Goal: Find specific page/section: Find specific page/section

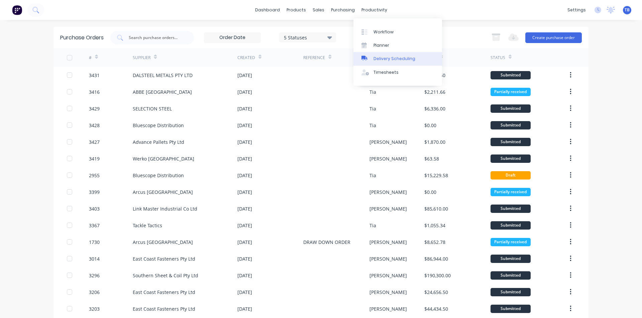
click at [379, 58] on div "Delivery Scheduling" at bounding box center [394, 59] width 42 height 6
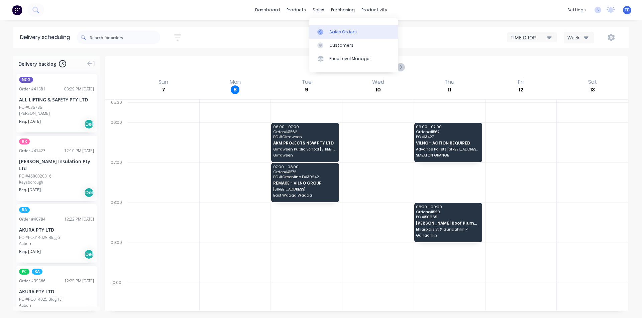
click at [334, 35] on link "Sales Orders" at bounding box center [353, 31] width 89 height 13
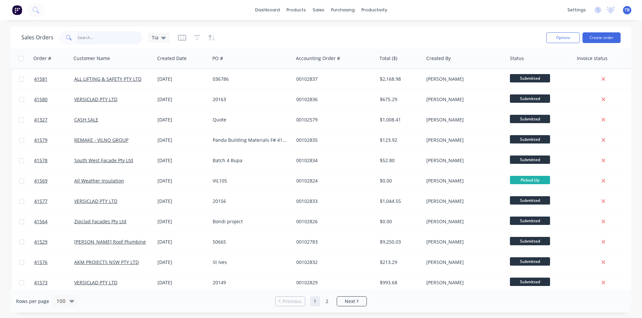
click at [100, 31] on input "text" at bounding box center [110, 37] width 65 height 13
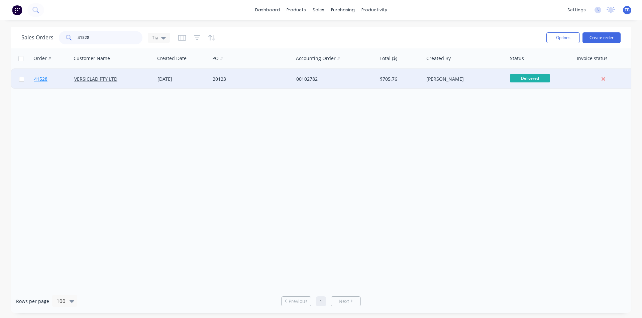
type input "41528"
click at [38, 79] on span "41528" at bounding box center [40, 79] width 13 height 7
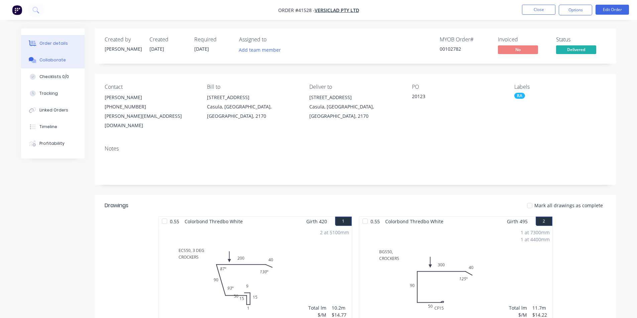
click at [70, 62] on button "Collaborate" at bounding box center [52, 60] width 63 height 17
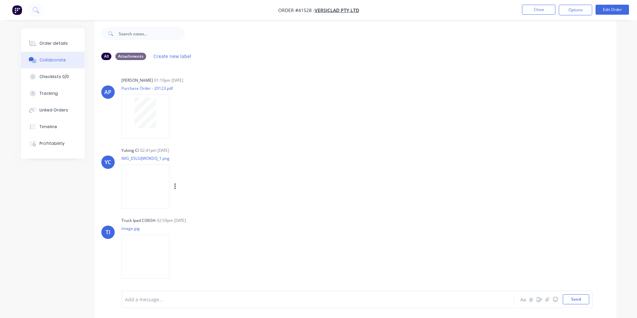
scroll to position [10, 0]
click at [128, 255] on img at bounding box center [145, 255] width 48 height 44
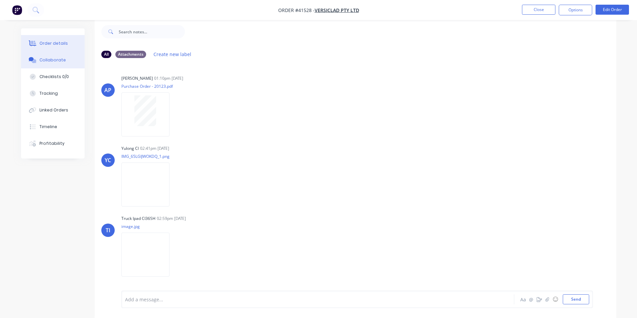
click at [59, 41] on div "Order details" at bounding box center [53, 43] width 28 height 6
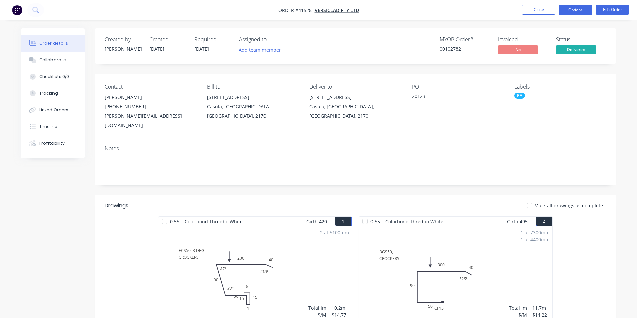
click at [573, 12] on button "Options" at bounding box center [574, 10] width 33 height 11
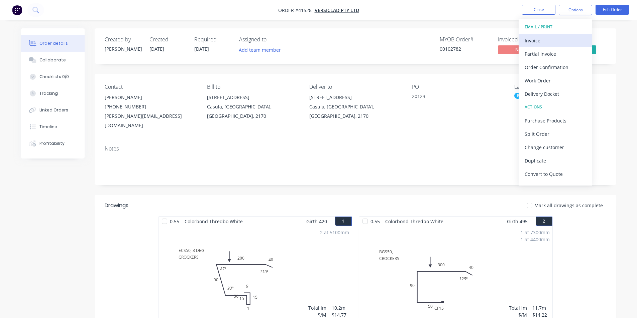
click at [559, 38] on div "Invoice" at bounding box center [554, 41] width 61 height 10
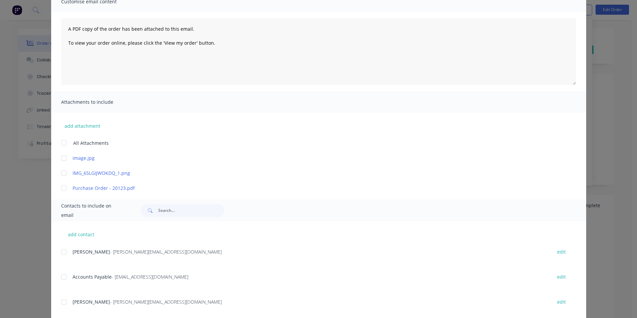
scroll to position [167, 0]
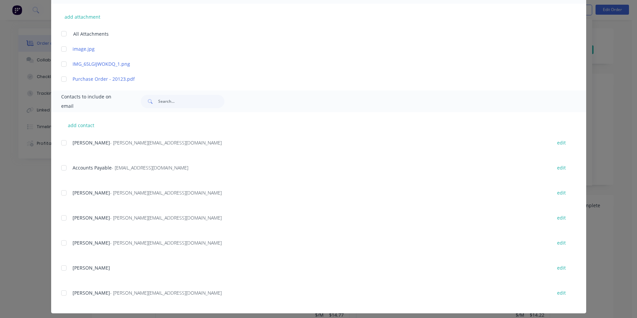
click at [60, 171] on div at bounding box center [63, 167] width 13 height 13
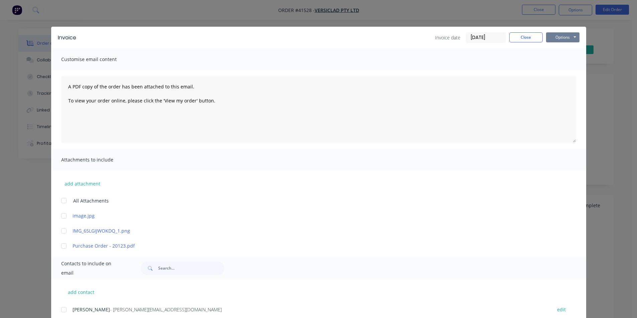
click at [576, 37] on button "Options" at bounding box center [562, 37] width 33 height 10
click at [568, 71] on button "Email" at bounding box center [567, 71] width 43 height 11
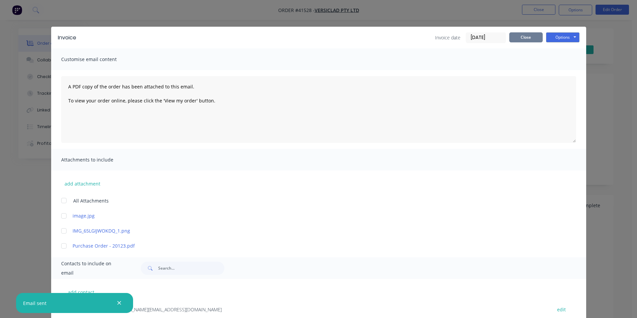
click at [525, 36] on button "Close" at bounding box center [525, 37] width 33 height 10
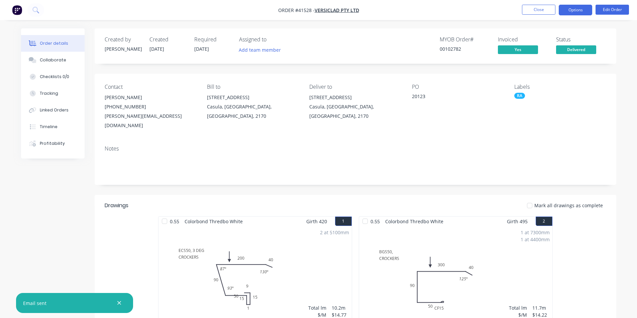
click at [571, 9] on button "Options" at bounding box center [574, 10] width 33 height 11
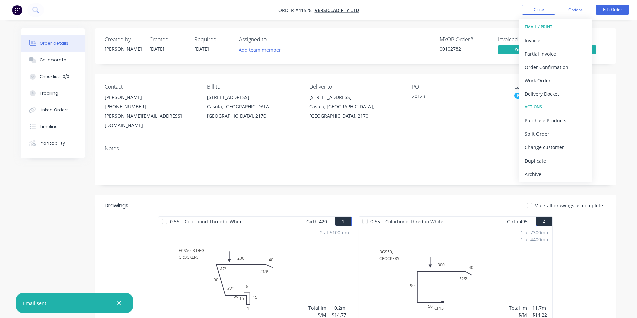
click at [536, 177] on div "Archive" at bounding box center [554, 174] width 61 height 10
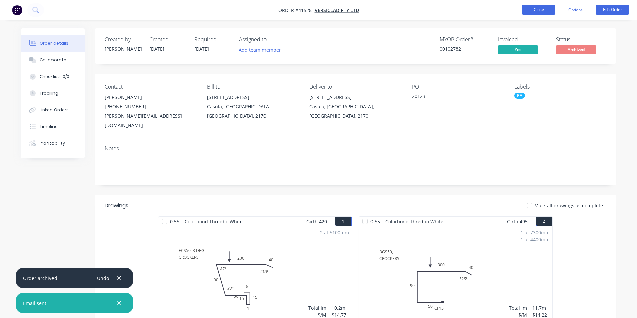
click at [538, 12] on button "Close" at bounding box center [538, 10] width 33 height 10
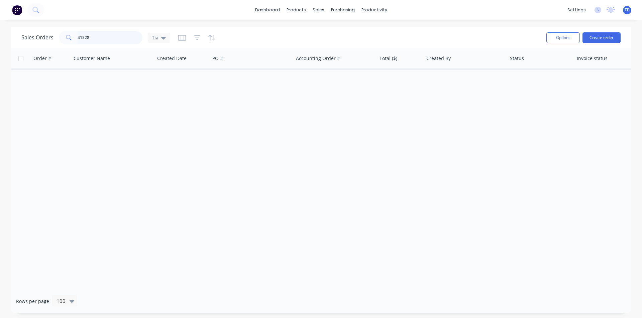
drag, startPoint x: 96, startPoint y: 37, endPoint x: 29, endPoint y: 43, distance: 67.5
click at [29, 43] on div "Sales Orders 41528 Tia" at bounding box center [95, 37] width 148 height 13
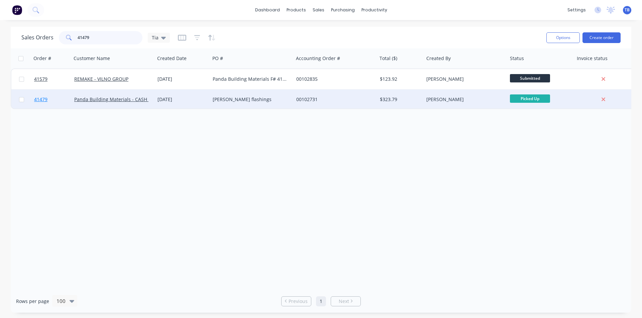
type input "41479"
click at [45, 101] on span "41479" at bounding box center [40, 99] width 13 height 7
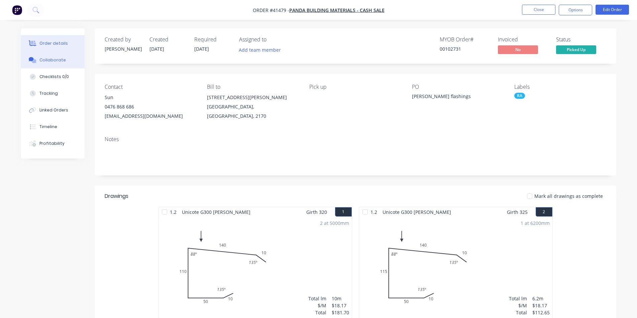
click at [47, 64] on button "Collaborate" at bounding box center [52, 60] width 63 height 17
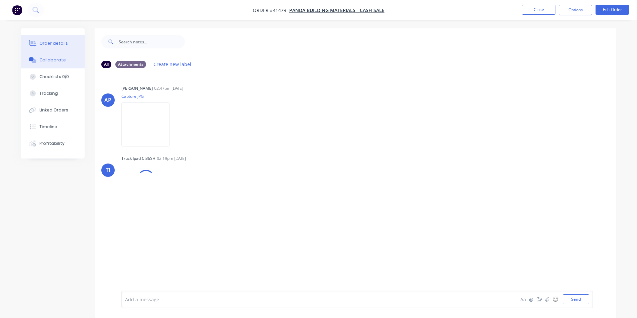
click at [48, 42] on div "Order details" at bounding box center [53, 43] width 28 height 6
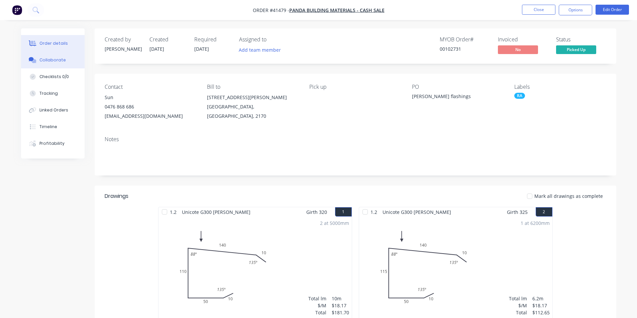
click at [48, 54] on button "Collaborate" at bounding box center [52, 60] width 63 height 17
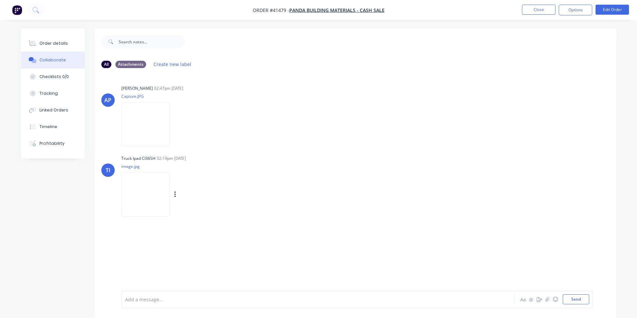
click at [133, 199] on img at bounding box center [145, 195] width 48 height 44
click at [57, 44] on div "Order details" at bounding box center [53, 43] width 28 height 6
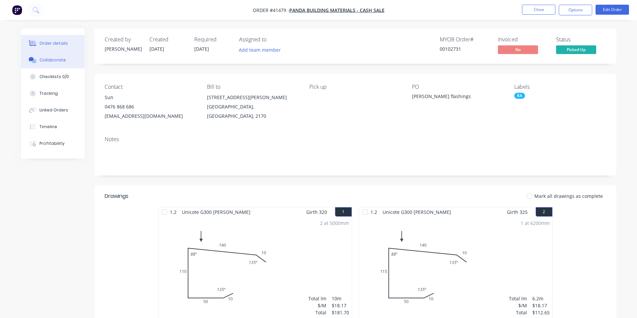
click at [47, 63] on div "Collaborate" at bounding box center [52, 60] width 26 height 6
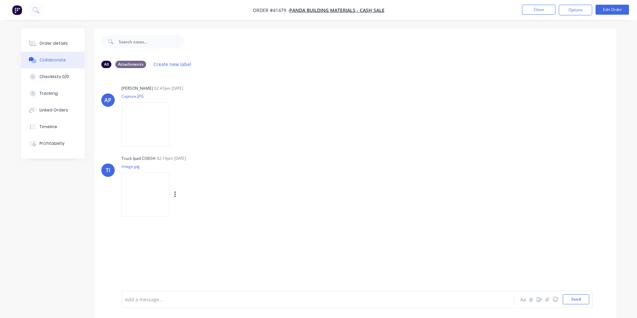
click at [161, 201] on img at bounding box center [145, 195] width 48 height 44
drag, startPoint x: 38, startPoint y: 44, endPoint x: 51, endPoint y: 48, distance: 13.6
click at [38, 43] on button "Order details" at bounding box center [52, 43] width 63 height 17
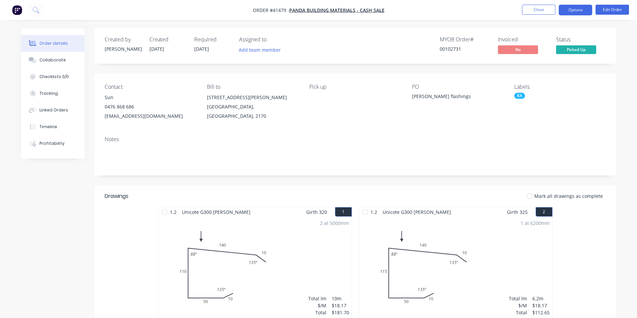
click at [582, 10] on button "Options" at bounding box center [574, 10] width 33 height 11
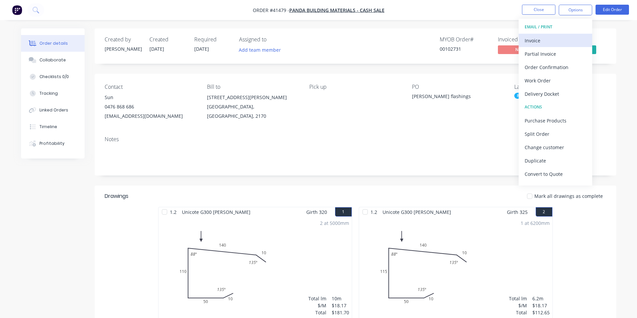
click at [533, 42] on div "Invoice" at bounding box center [554, 41] width 61 height 10
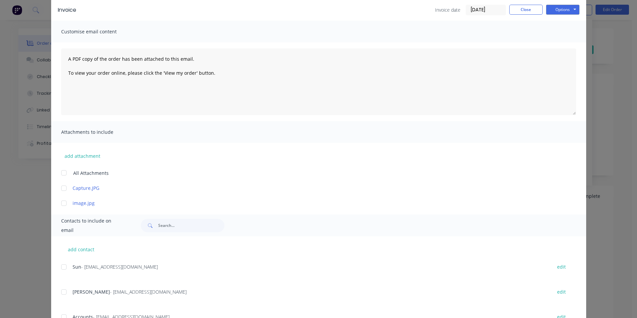
scroll to position [56, 0]
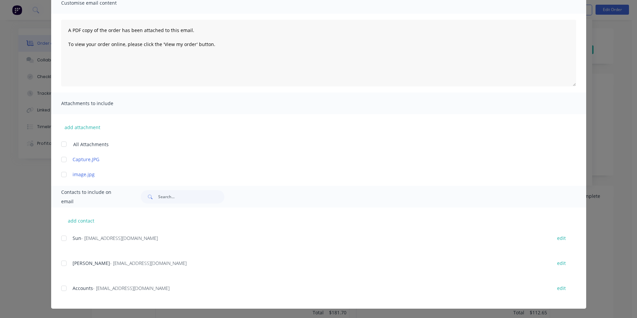
click at [63, 290] on div at bounding box center [63, 288] width 13 height 13
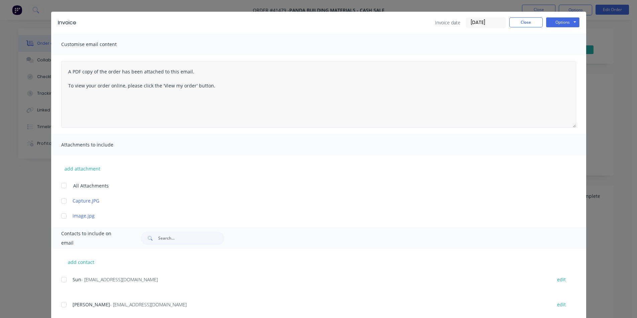
scroll to position [0, 0]
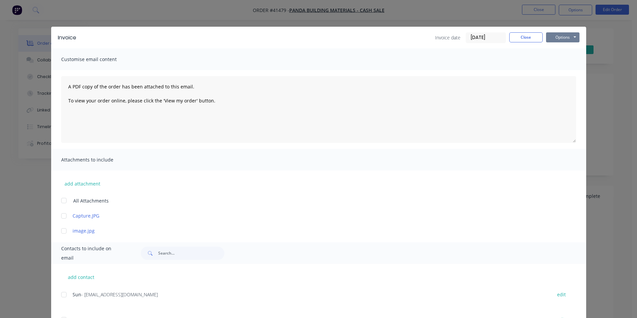
click at [551, 39] on button "Options" at bounding box center [562, 37] width 33 height 10
click at [555, 68] on button "Email" at bounding box center [567, 71] width 43 height 11
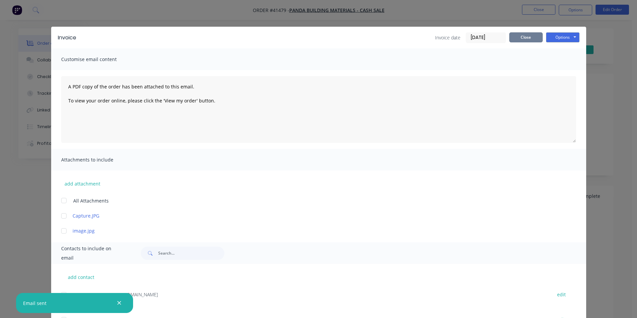
click at [528, 35] on button "Close" at bounding box center [525, 37] width 33 height 10
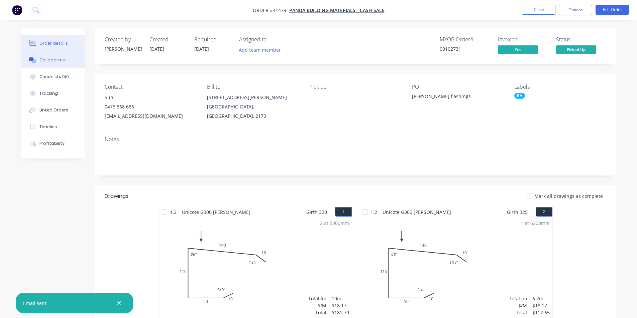
click at [67, 65] on button "Collaborate" at bounding box center [52, 60] width 63 height 17
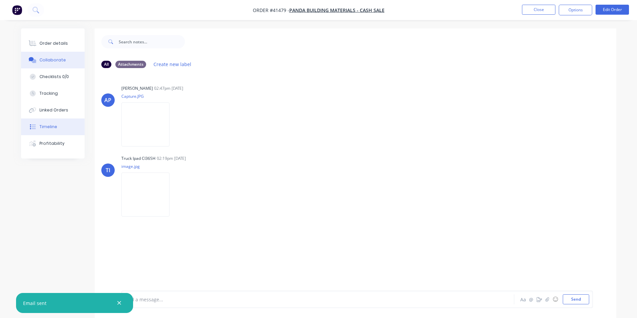
click at [64, 121] on button "Timeline" at bounding box center [52, 127] width 63 height 17
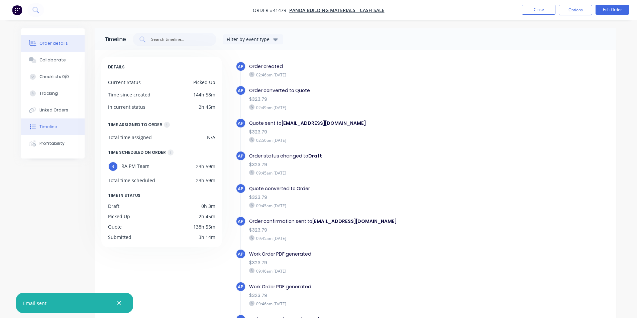
click at [41, 45] on div "Order details" at bounding box center [53, 43] width 28 height 6
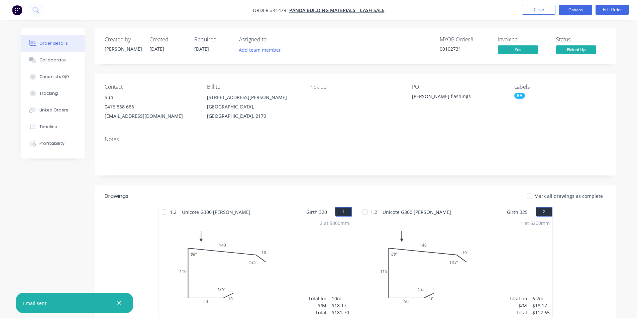
click at [562, 7] on button "Options" at bounding box center [574, 10] width 33 height 11
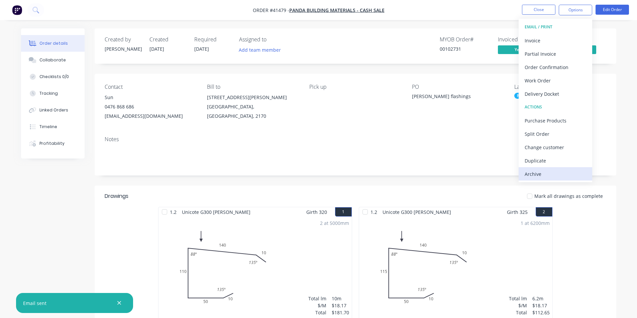
click at [549, 174] on div "Archive" at bounding box center [554, 174] width 61 height 10
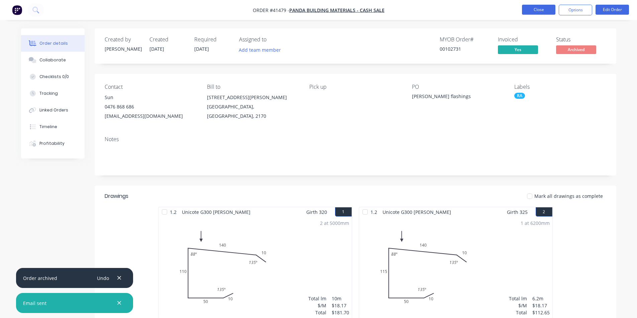
click at [544, 10] on button "Close" at bounding box center [538, 10] width 33 height 10
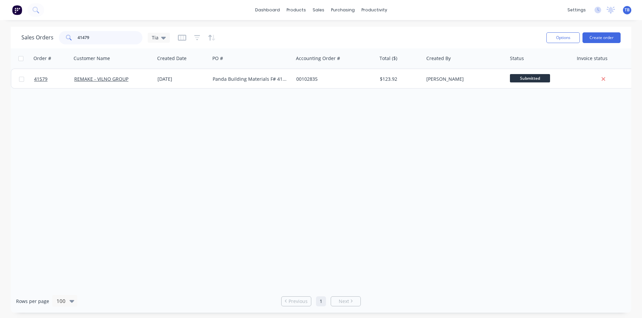
drag, startPoint x: 102, startPoint y: 39, endPoint x: 0, endPoint y: 29, distance: 102.4
click at [0, 29] on div "Sales Orders 41479 Tia Options Create order Order # Customer Name Created Date …" at bounding box center [321, 170] width 642 height 286
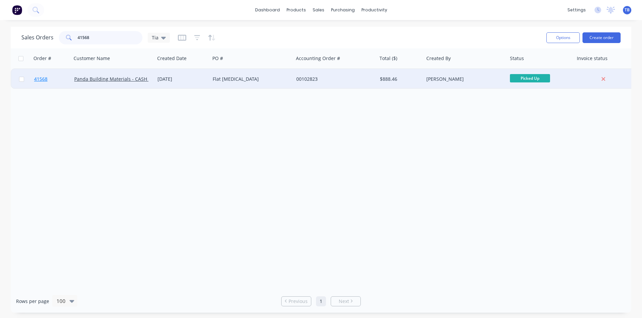
type input "41568"
click at [42, 78] on span "41568" at bounding box center [40, 79] width 13 height 7
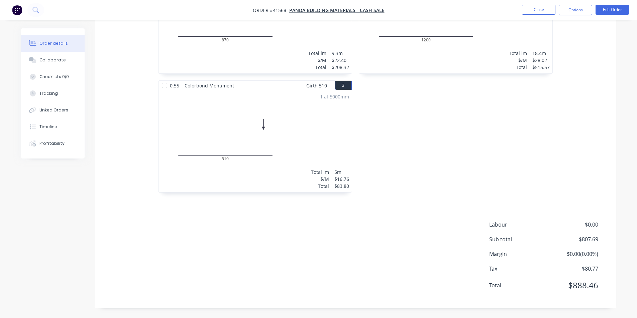
scroll to position [45, 0]
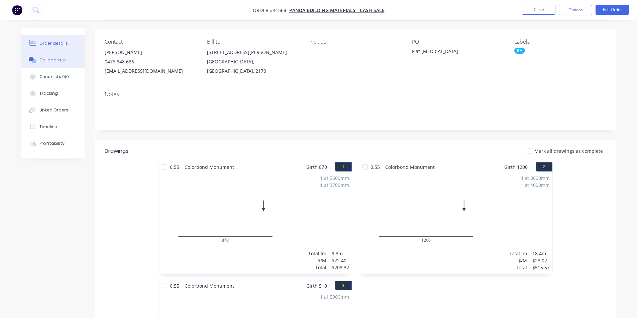
click at [45, 65] on button "Collaborate" at bounding box center [52, 60] width 63 height 17
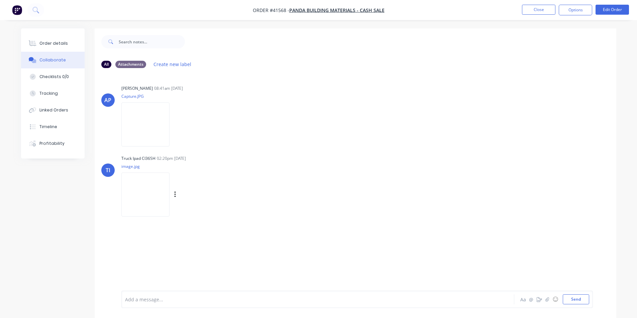
click at [148, 189] on img at bounding box center [145, 195] width 48 height 44
click at [68, 43] on button "Order details" at bounding box center [52, 43] width 63 height 17
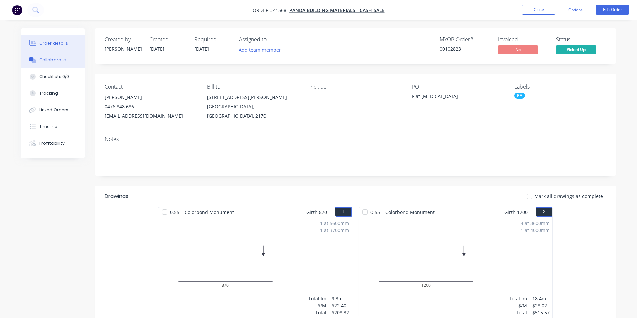
click at [52, 53] on button "Collaborate" at bounding box center [52, 60] width 63 height 17
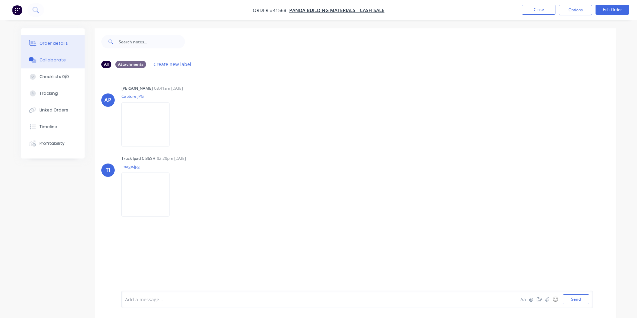
click at [55, 45] on div "Order details" at bounding box center [53, 43] width 28 height 6
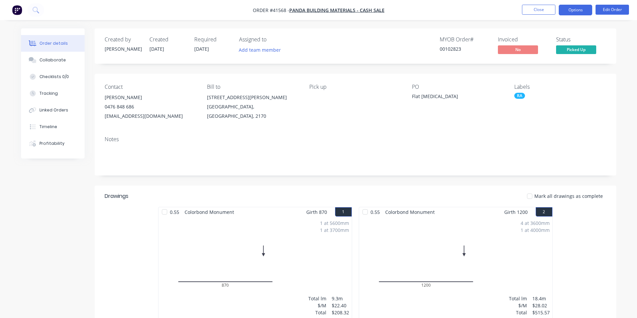
click at [580, 13] on button "Options" at bounding box center [574, 10] width 33 height 11
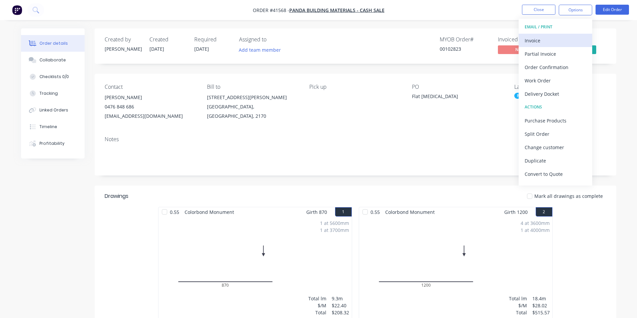
click at [550, 43] on div "Invoice" at bounding box center [554, 41] width 61 height 10
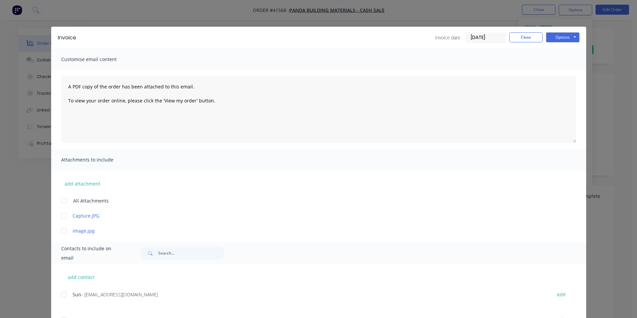
scroll to position [56, 0]
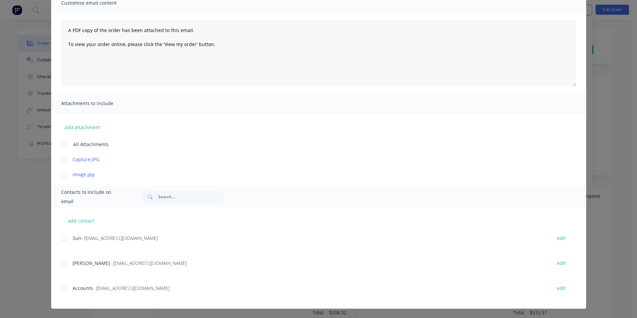
click at [63, 286] on div at bounding box center [63, 288] width 13 height 13
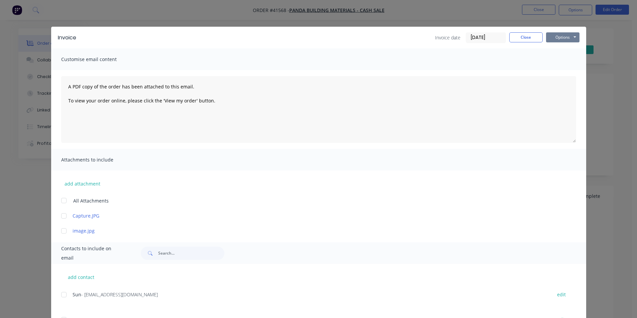
click at [553, 38] on button "Options" at bounding box center [562, 37] width 33 height 10
click at [551, 74] on button "Email" at bounding box center [567, 71] width 43 height 11
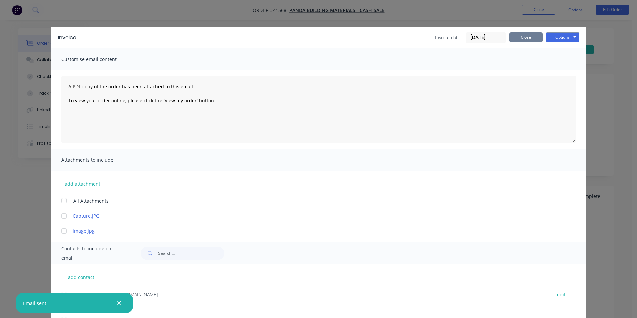
click at [523, 35] on button "Close" at bounding box center [525, 37] width 33 height 10
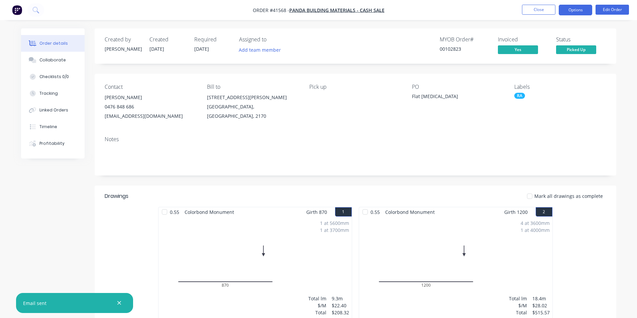
click at [584, 12] on button "Options" at bounding box center [574, 10] width 33 height 11
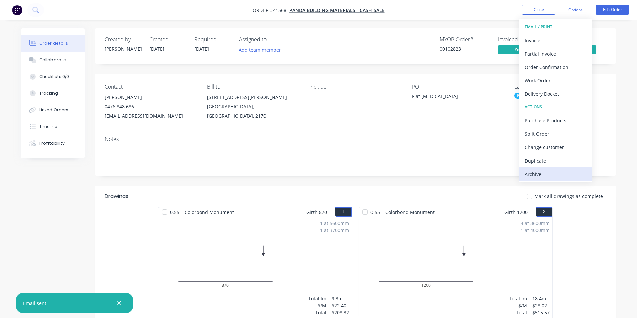
click at [553, 171] on div "Archive" at bounding box center [554, 174] width 61 height 10
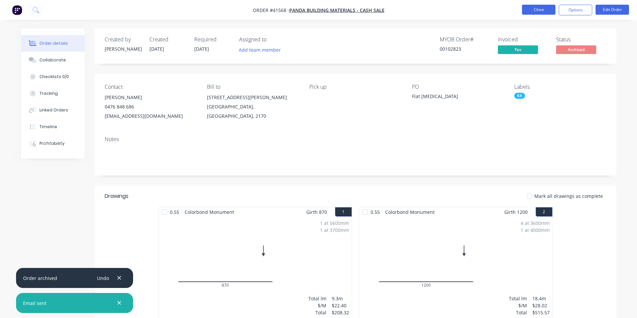
click at [536, 12] on button "Close" at bounding box center [538, 10] width 33 height 10
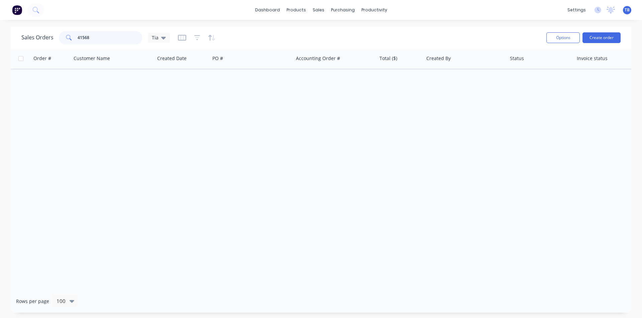
drag, startPoint x: 102, startPoint y: 34, endPoint x: 27, endPoint y: 34, distance: 75.2
click at [39, 45] on div "Sales Orders 41568 Tia" at bounding box center [280, 37] width 519 height 16
type input "41551"
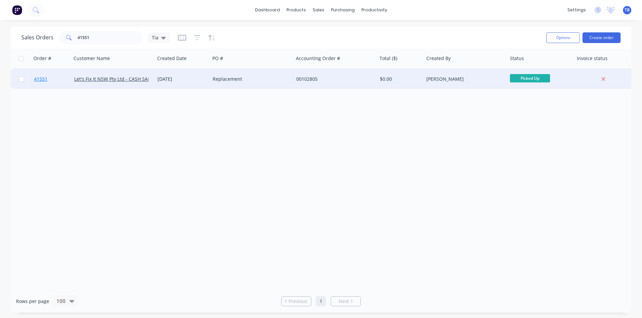
click at [37, 79] on span "41551" at bounding box center [40, 79] width 13 height 7
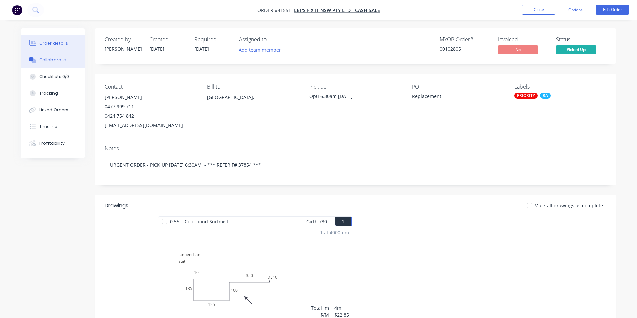
click at [76, 64] on button "Collaborate" at bounding box center [52, 60] width 63 height 17
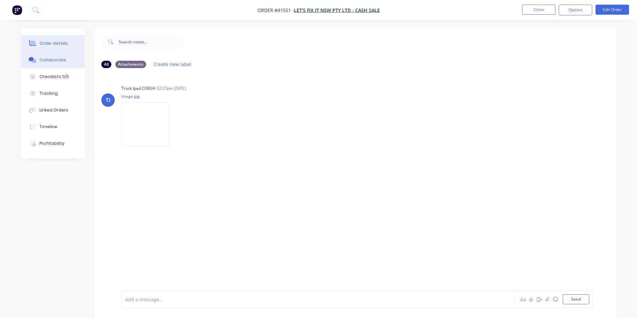
click at [63, 43] on div "Order details" at bounding box center [53, 43] width 28 height 6
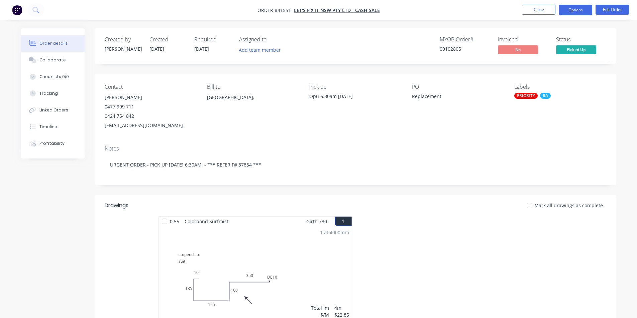
click at [575, 11] on button "Options" at bounding box center [574, 10] width 33 height 11
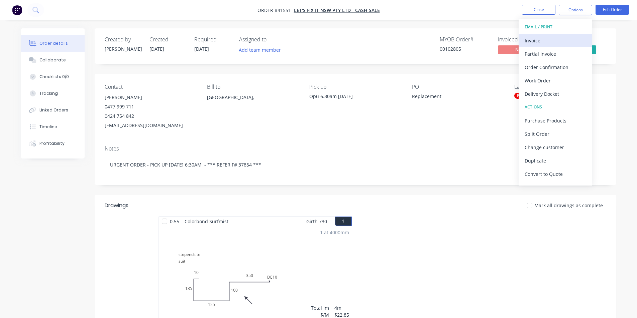
click at [551, 42] on div "Invoice" at bounding box center [554, 41] width 61 height 10
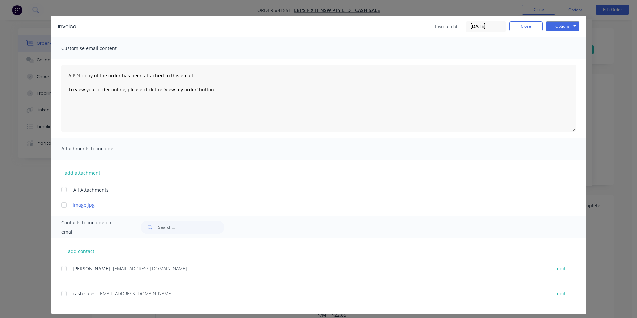
scroll to position [16, 0]
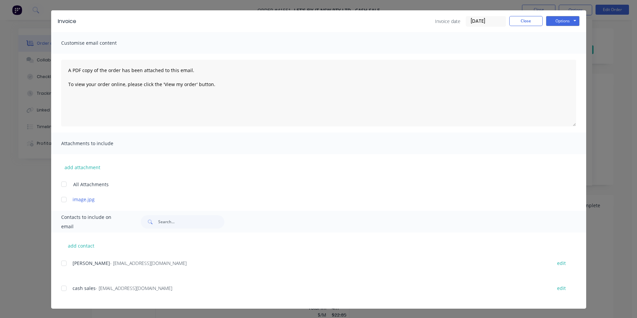
click at [59, 291] on div at bounding box center [63, 288] width 13 height 13
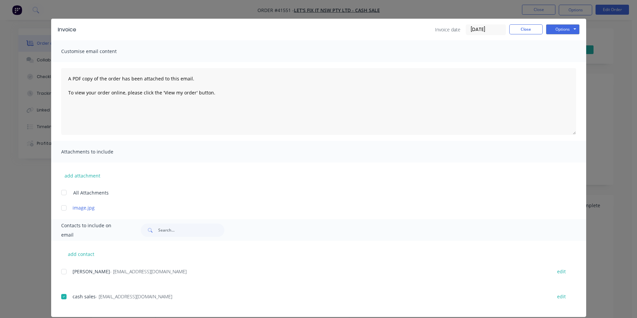
scroll to position [0, 0]
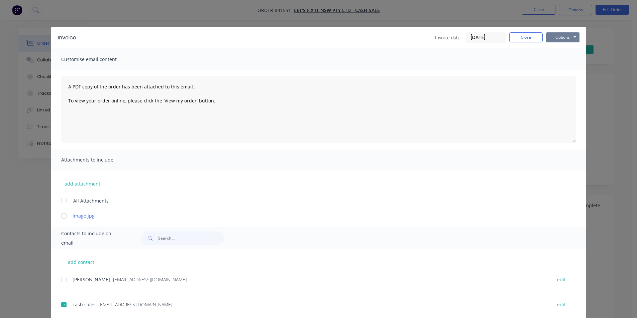
click at [562, 38] on button "Options" at bounding box center [562, 37] width 33 height 10
click at [564, 73] on button "Email" at bounding box center [567, 71] width 43 height 11
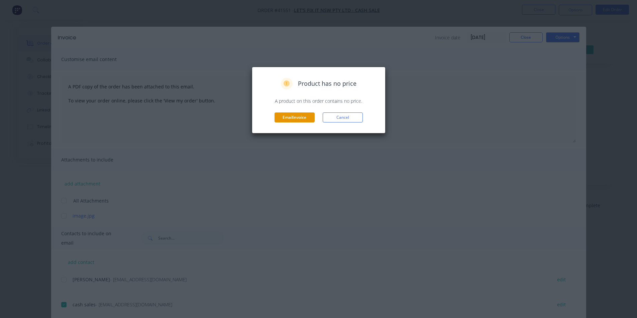
click at [306, 114] on button "Email invoice" at bounding box center [294, 118] width 40 height 10
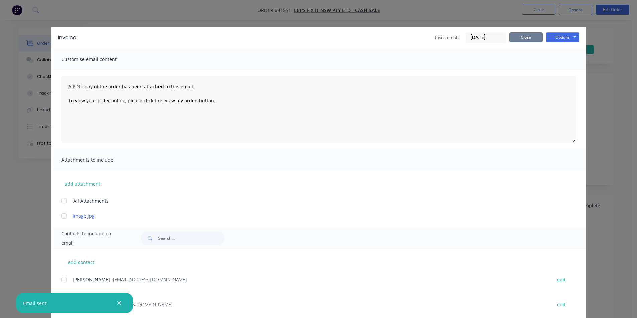
click at [525, 39] on button "Close" at bounding box center [525, 37] width 33 height 10
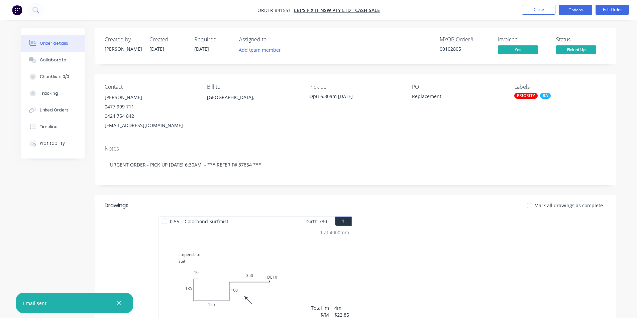
click at [576, 8] on button "Options" at bounding box center [574, 10] width 33 height 11
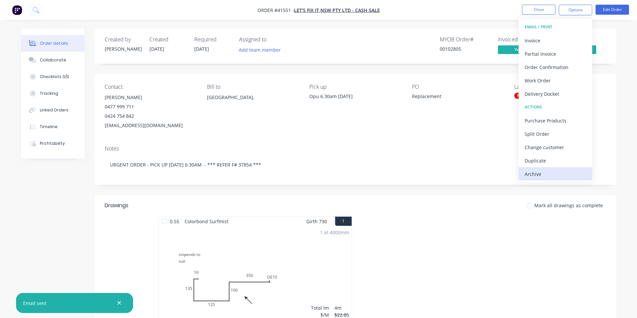
click at [547, 177] on div "Archive" at bounding box center [554, 174] width 61 height 10
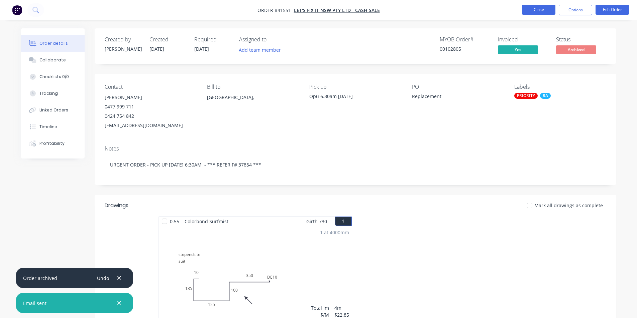
click at [547, 7] on button "Close" at bounding box center [538, 10] width 33 height 10
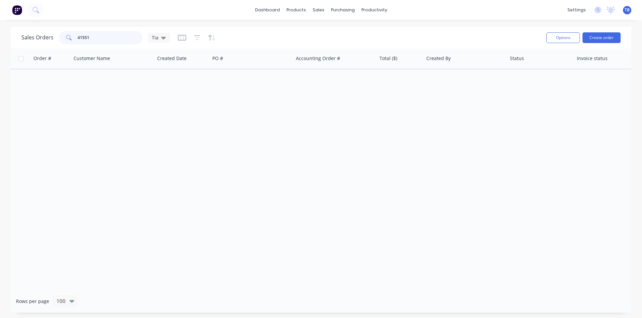
drag, startPoint x: 110, startPoint y: 37, endPoint x: 2, endPoint y: 35, distance: 108.0
click at [2, 35] on div "Sales Orders 41551 Tia Options Create order Order # Customer Name Created Date …" at bounding box center [321, 170] width 642 height 286
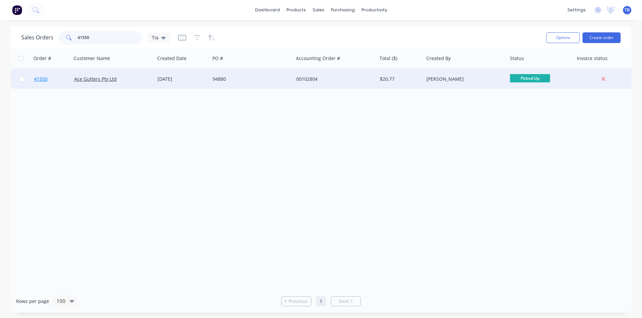
type input "41550"
click at [41, 80] on span "41550" at bounding box center [40, 79] width 13 height 7
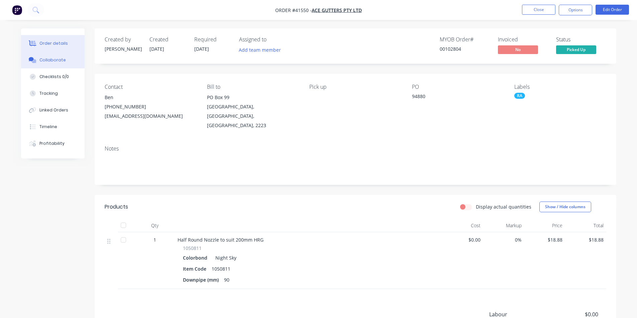
click at [66, 62] on button "Collaborate" at bounding box center [52, 60] width 63 height 17
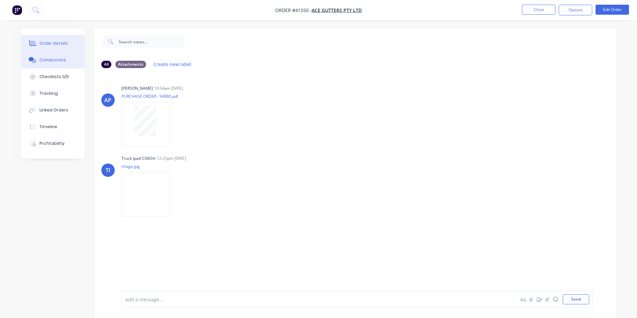
click at [54, 42] on div "Order details" at bounding box center [53, 43] width 28 height 6
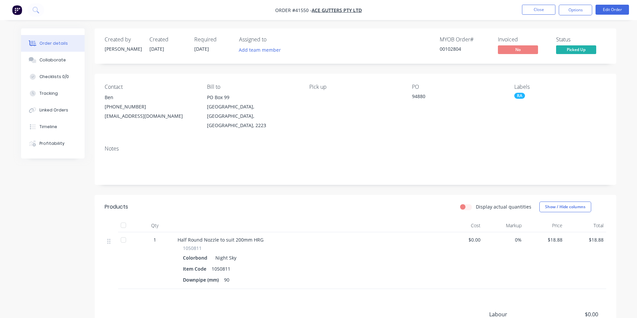
scroll to position [81, 0]
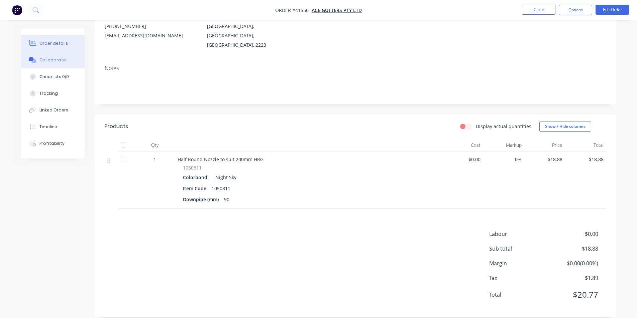
click at [63, 55] on button "Collaborate" at bounding box center [52, 60] width 63 height 17
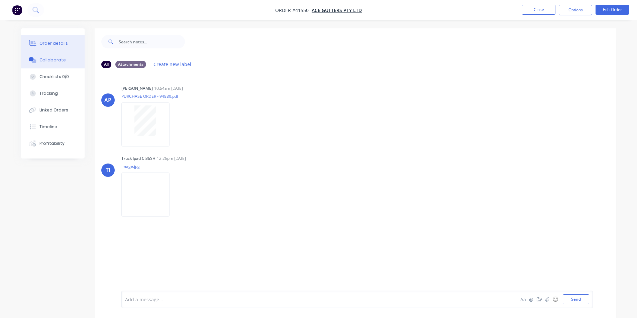
click at [67, 42] on button "Order details" at bounding box center [52, 43] width 63 height 17
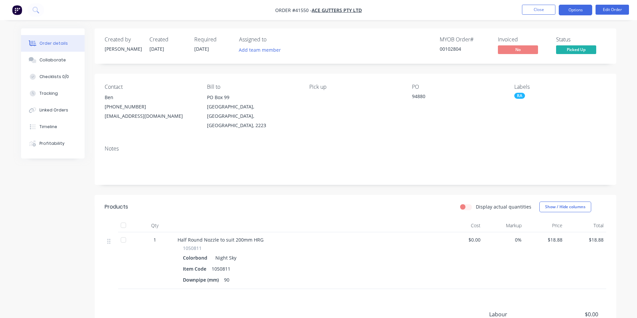
click at [577, 9] on button "Options" at bounding box center [574, 10] width 33 height 11
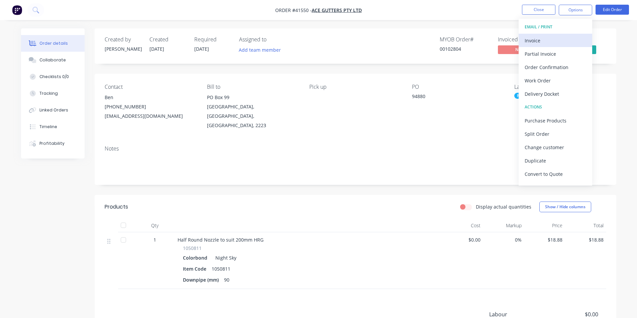
click at [548, 42] on div "Invoice" at bounding box center [554, 41] width 61 height 10
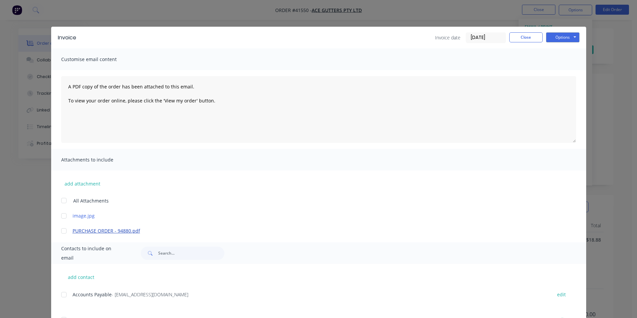
scroll to position [134, 0]
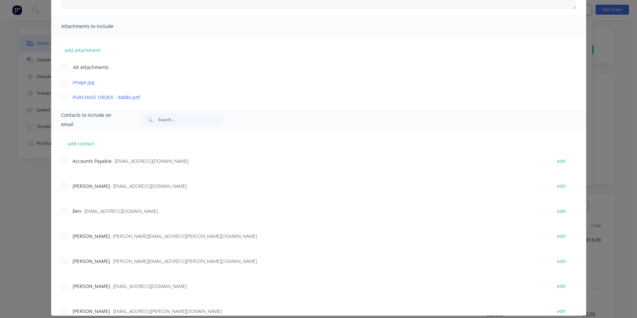
click at [62, 162] on div at bounding box center [63, 161] width 13 height 13
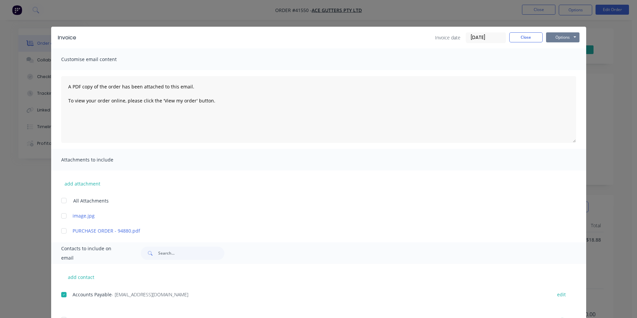
click at [563, 34] on button "Options" at bounding box center [562, 37] width 33 height 10
click at [564, 74] on button "Email" at bounding box center [567, 71] width 43 height 11
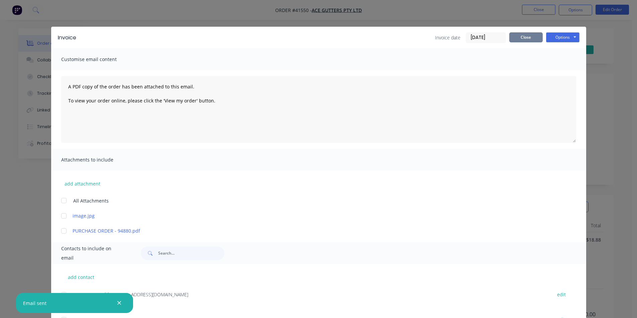
click at [519, 37] on button "Close" at bounding box center [525, 37] width 33 height 10
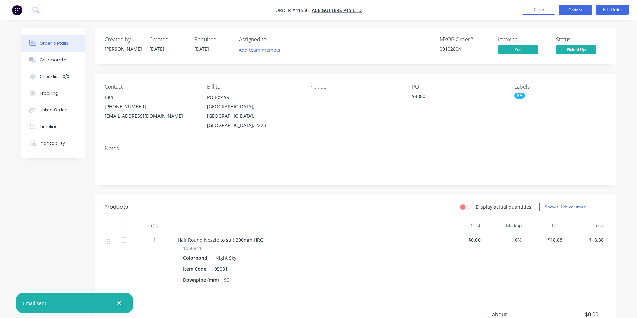
click at [575, 7] on button "Options" at bounding box center [574, 10] width 33 height 11
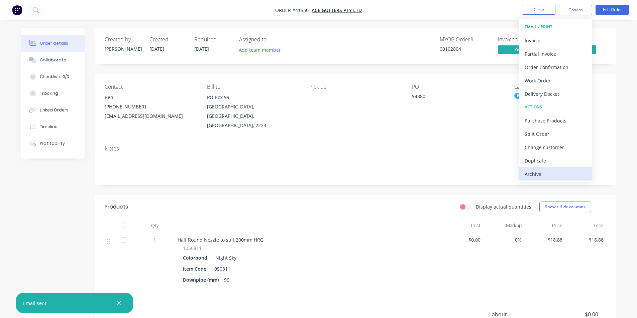
click at [543, 178] on div "Archive" at bounding box center [554, 174] width 61 height 10
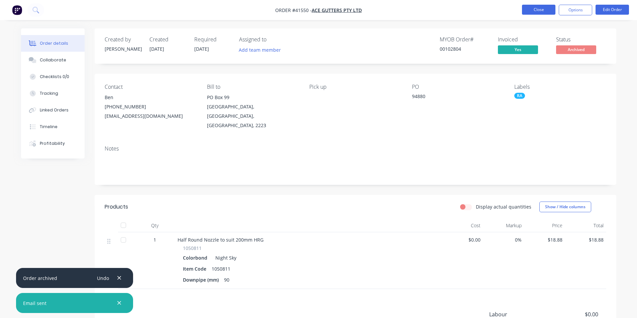
click at [530, 9] on button "Close" at bounding box center [538, 10] width 33 height 10
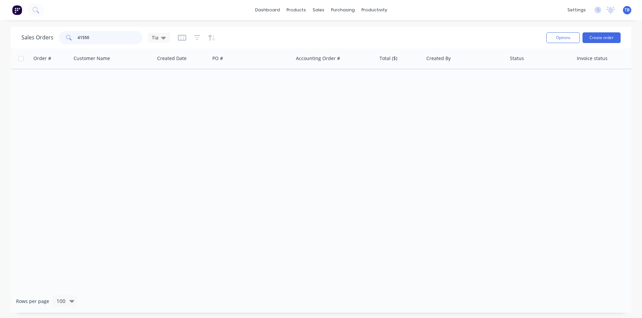
drag, startPoint x: 101, startPoint y: 36, endPoint x: 53, endPoint y: 38, distance: 48.2
click at [53, 38] on div "Sales Orders 41550 Tia" at bounding box center [95, 37] width 148 height 13
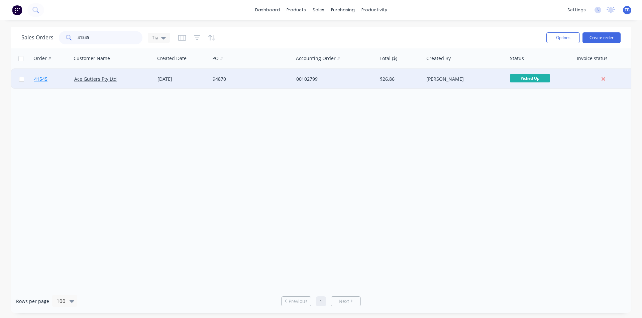
type input "41545"
click at [43, 82] on span "41545" at bounding box center [40, 79] width 13 height 7
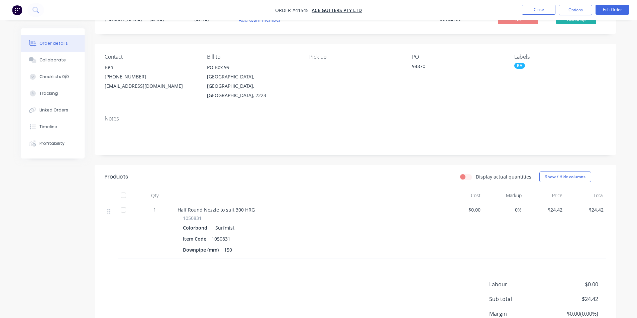
scroll to position [81, 0]
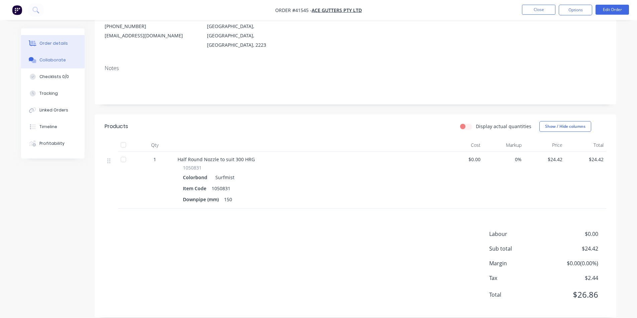
click at [39, 55] on button "Collaborate" at bounding box center [52, 60] width 63 height 17
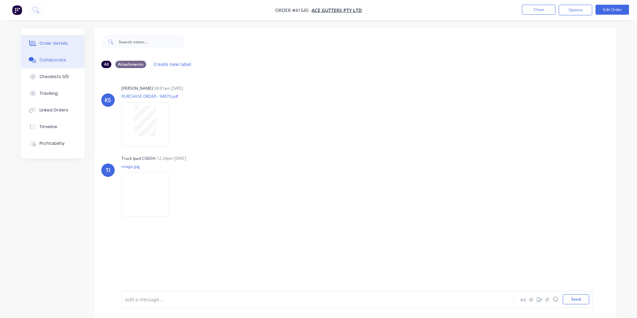
click at [44, 46] on div "Order details" at bounding box center [53, 43] width 28 height 6
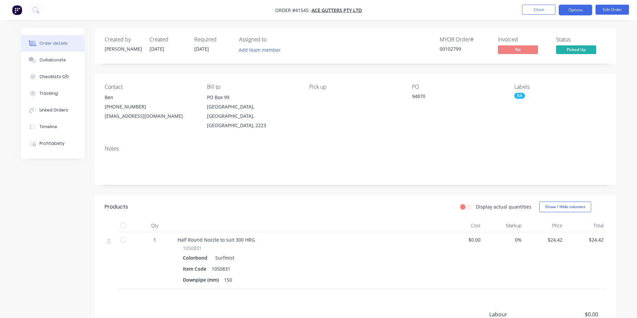
click at [572, 12] on button "Options" at bounding box center [574, 10] width 33 height 11
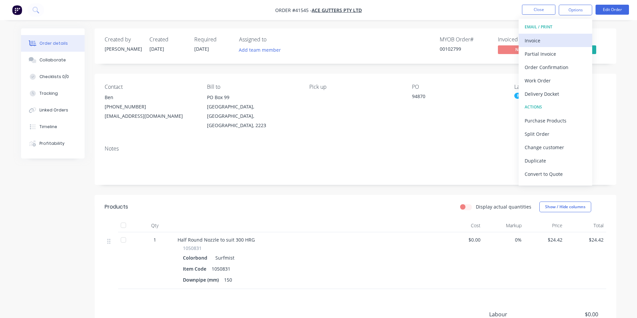
click at [553, 42] on div "Invoice" at bounding box center [554, 41] width 61 height 10
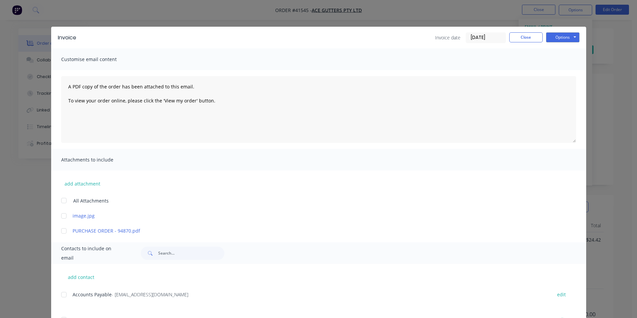
scroll to position [134, 0]
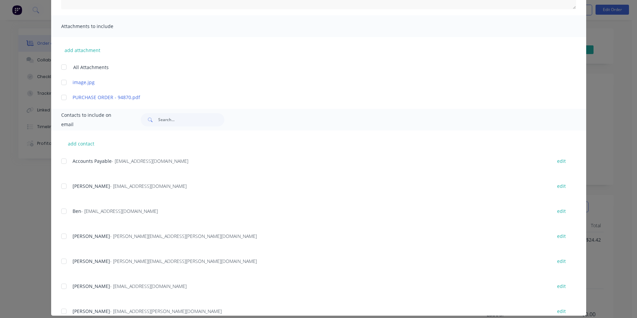
click at [65, 162] on div at bounding box center [63, 161] width 13 height 13
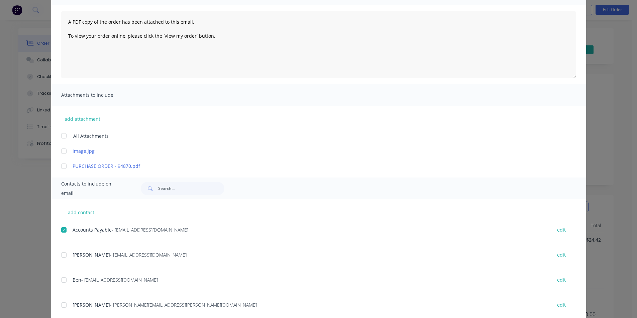
scroll to position [0, 0]
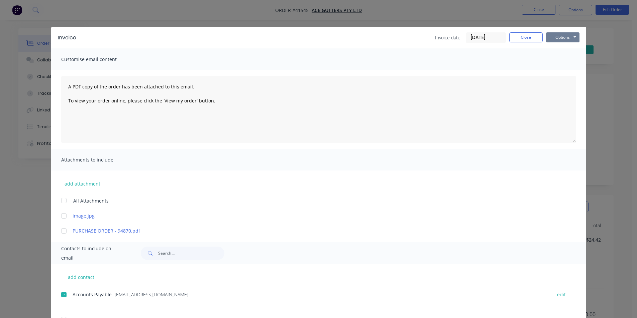
click at [555, 36] on button "Options" at bounding box center [562, 37] width 33 height 10
click at [558, 70] on button "Email" at bounding box center [567, 71] width 43 height 11
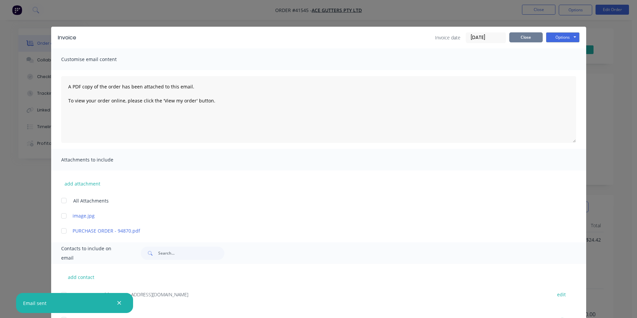
click at [535, 40] on button "Close" at bounding box center [525, 37] width 33 height 10
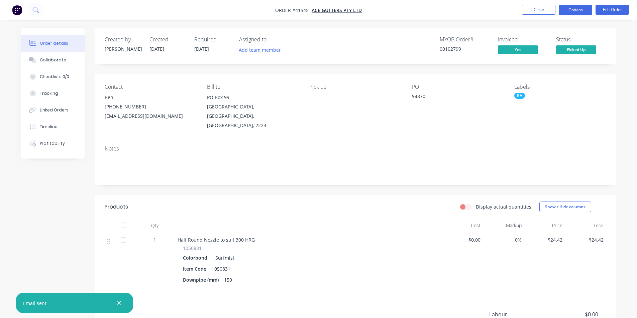
click at [579, 6] on button "Options" at bounding box center [574, 10] width 33 height 11
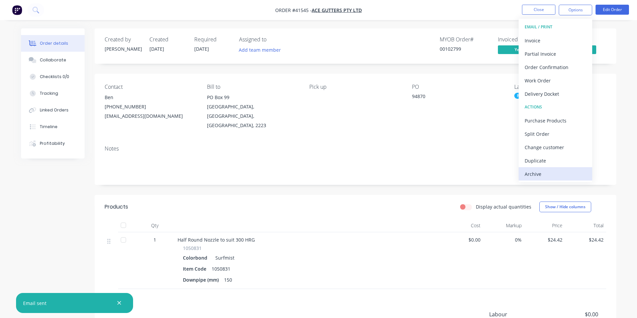
click at [554, 171] on div "Archive" at bounding box center [554, 174] width 61 height 10
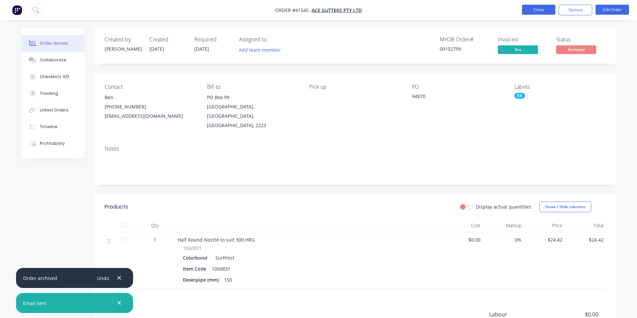
click at [534, 6] on button "Close" at bounding box center [538, 10] width 33 height 10
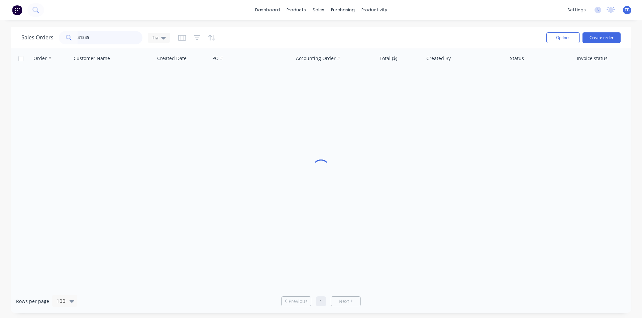
drag, startPoint x: 100, startPoint y: 35, endPoint x: 6, endPoint y: 40, distance: 94.0
click at [6, 40] on div "Sales Orders 41545 Tia Options Create order Order # Customer Name Created Date …" at bounding box center [321, 170] width 642 height 286
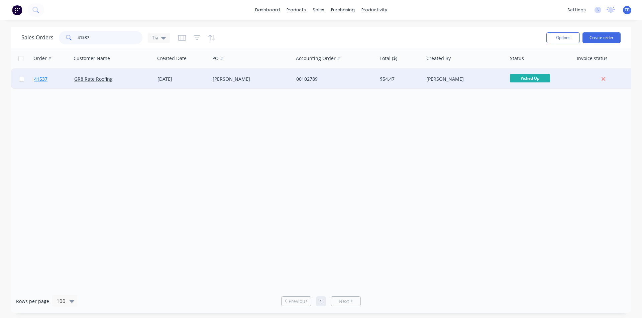
type input "41537"
click at [42, 77] on span "41537" at bounding box center [40, 79] width 13 height 7
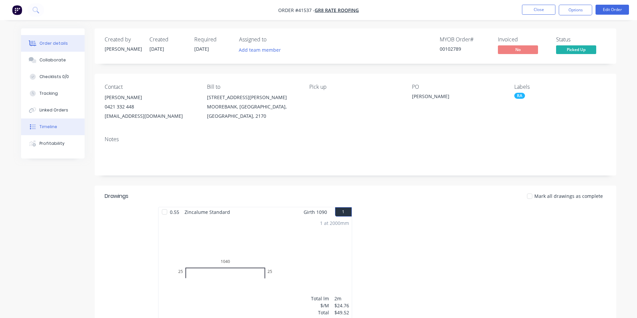
click at [57, 128] on button "Timeline" at bounding box center [52, 127] width 63 height 17
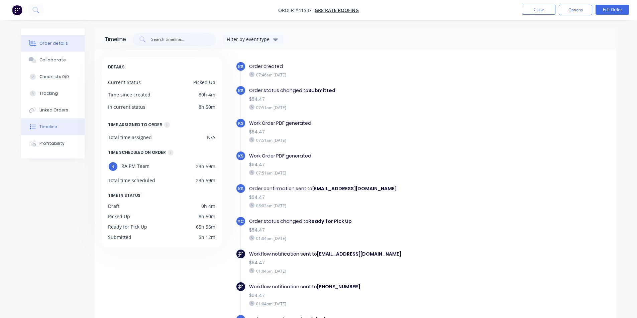
click at [59, 45] on div "Order details" at bounding box center [53, 43] width 28 height 6
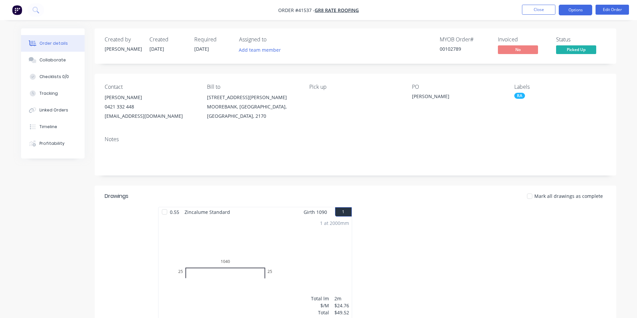
click at [582, 10] on button "Options" at bounding box center [574, 10] width 33 height 11
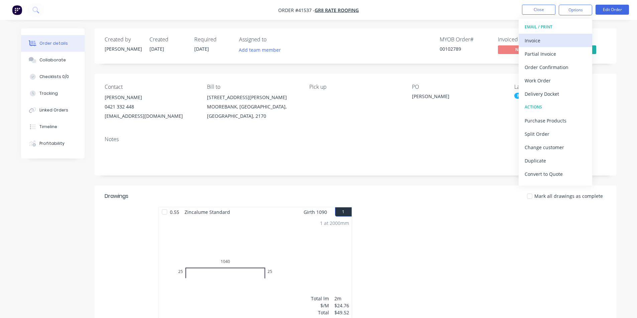
click at [536, 40] on div "Invoice" at bounding box center [554, 41] width 61 height 10
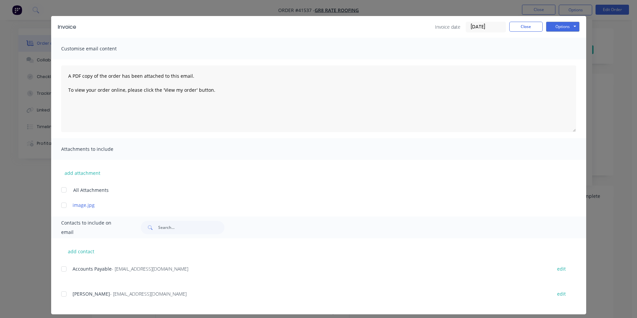
scroll to position [16, 0]
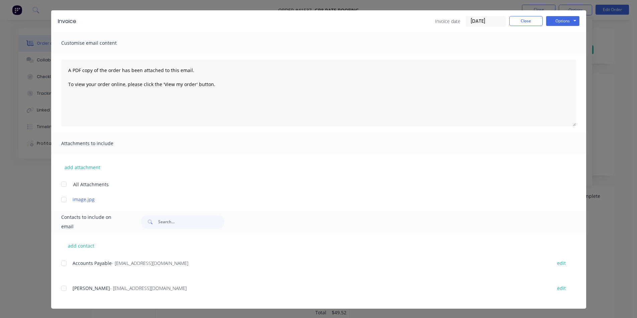
click at [63, 264] on div at bounding box center [63, 263] width 13 height 13
click at [558, 20] on button "Options" at bounding box center [562, 21] width 33 height 10
click at [550, 56] on button "Email" at bounding box center [567, 54] width 43 height 11
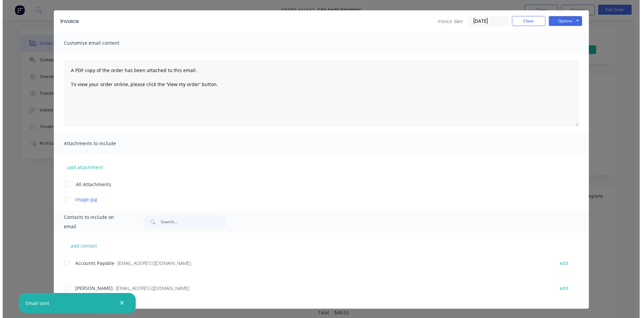
scroll to position [0, 0]
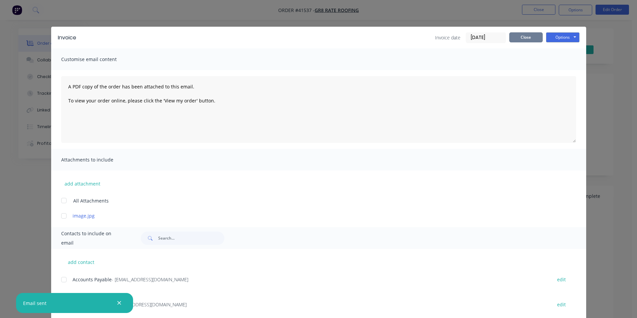
drag, startPoint x: 517, startPoint y: 39, endPoint x: 521, endPoint y: 37, distance: 4.3
click at [517, 38] on button "Close" at bounding box center [525, 37] width 33 height 10
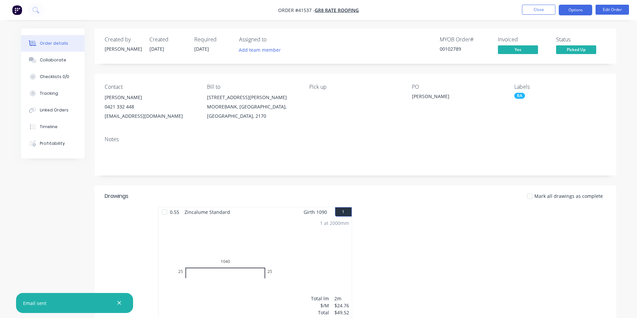
click at [563, 13] on button "Options" at bounding box center [574, 10] width 33 height 11
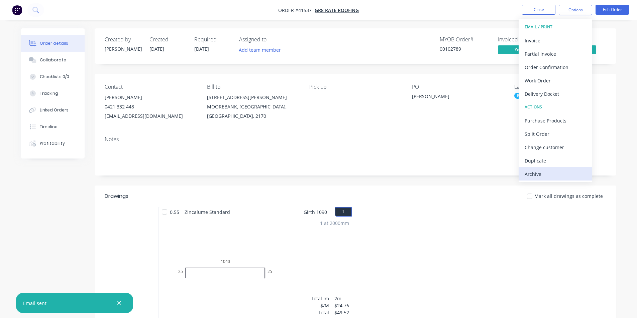
click at [552, 177] on div "Archive" at bounding box center [554, 174] width 61 height 10
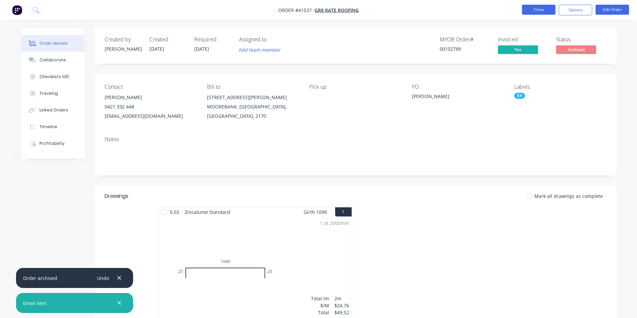
click at [534, 13] on button "Close" at bounding box center [538, 10] width 33 height 10
